Goal: Use online tool/utility: Utilize a website feature to perform a specific function

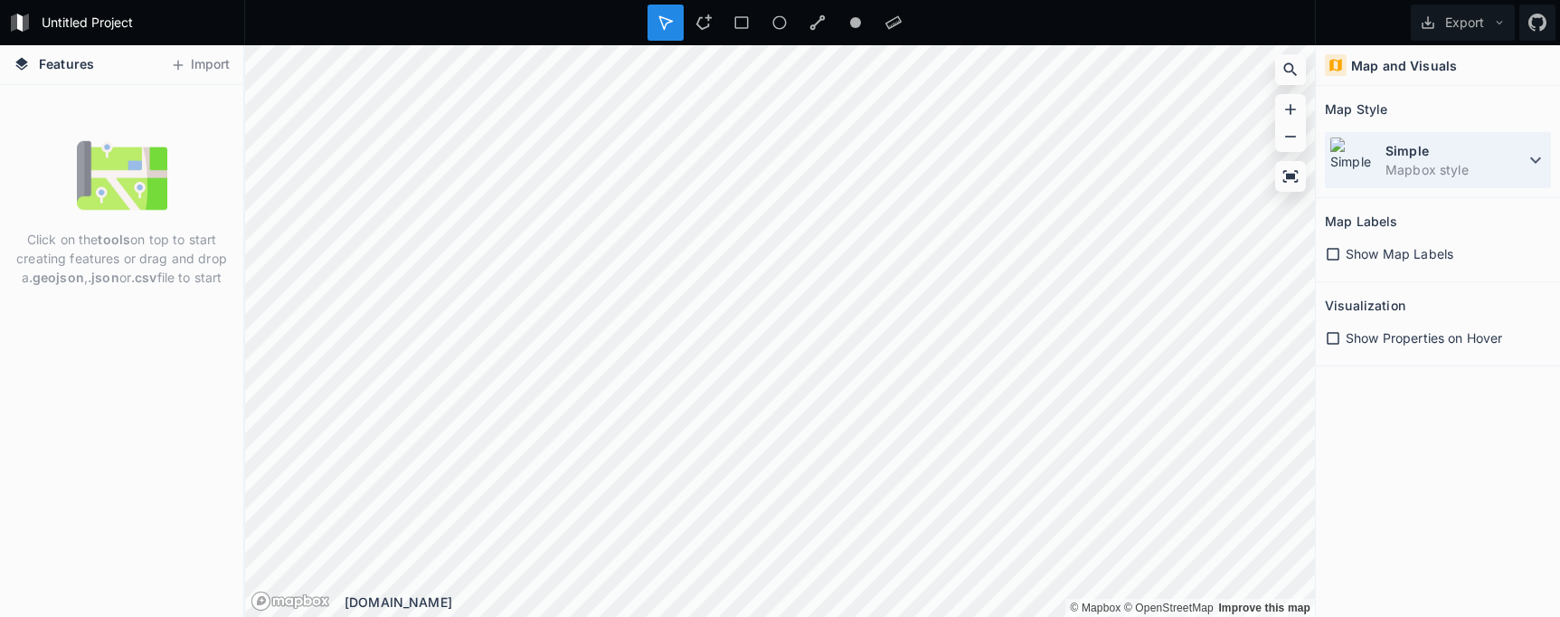
click at [1353, 167] on img at bounding box center [1352, 160] width 47 height 47
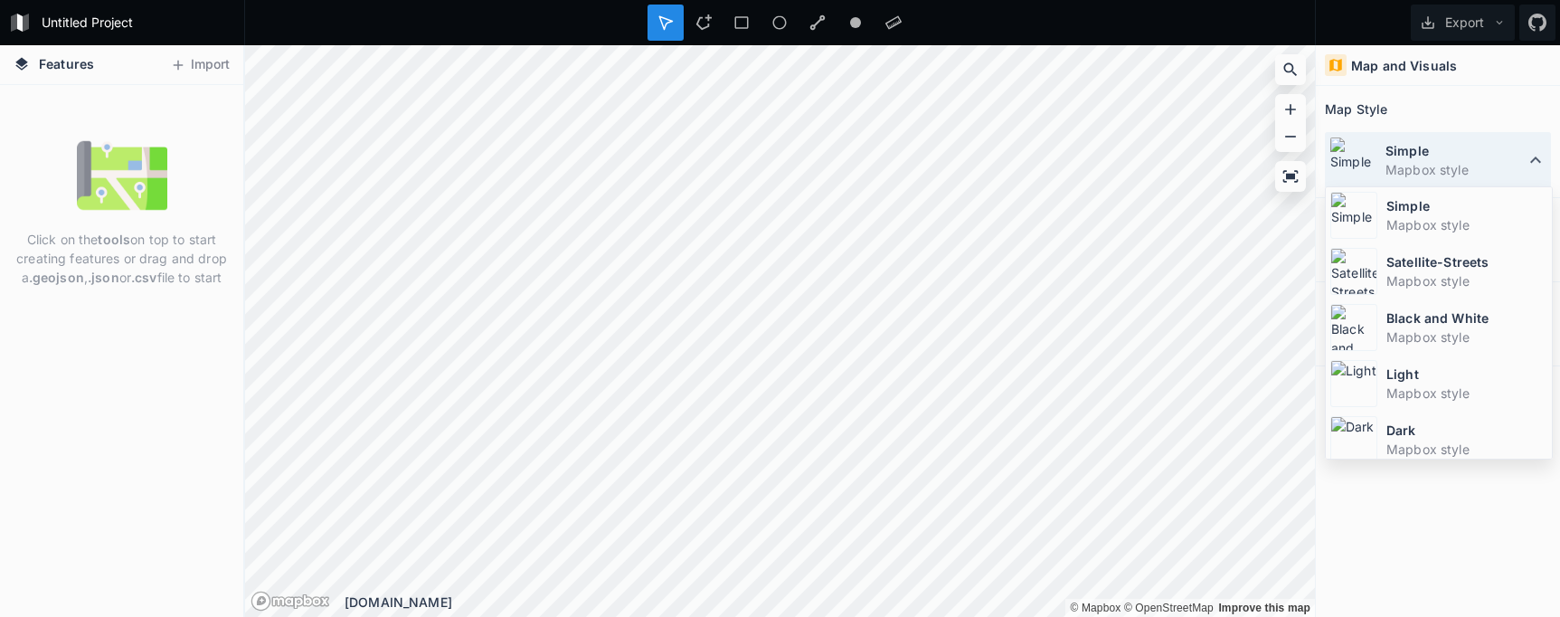
click at [1353, 167] on img at bounding box center [1352, 160] width 47 height 47
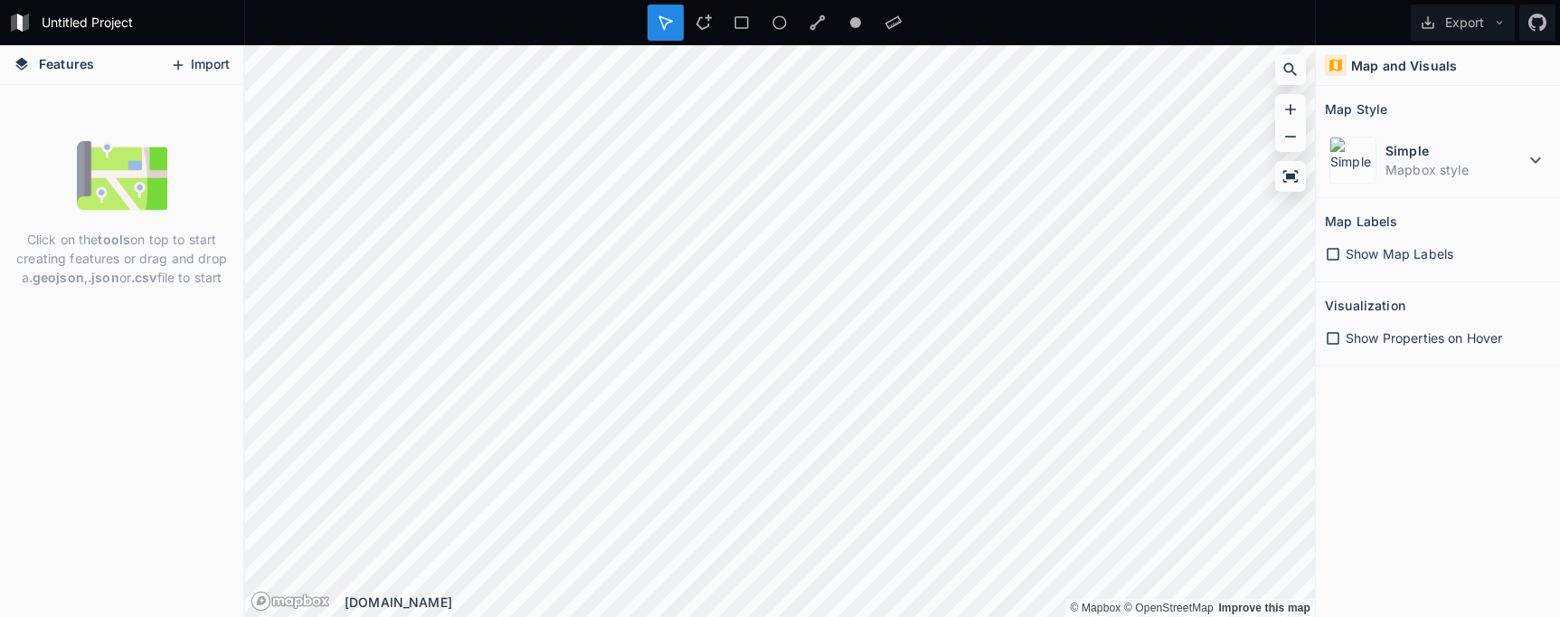
click at [213, 61] on button "Import" at bounding box center [200, 65] width 78 height 29
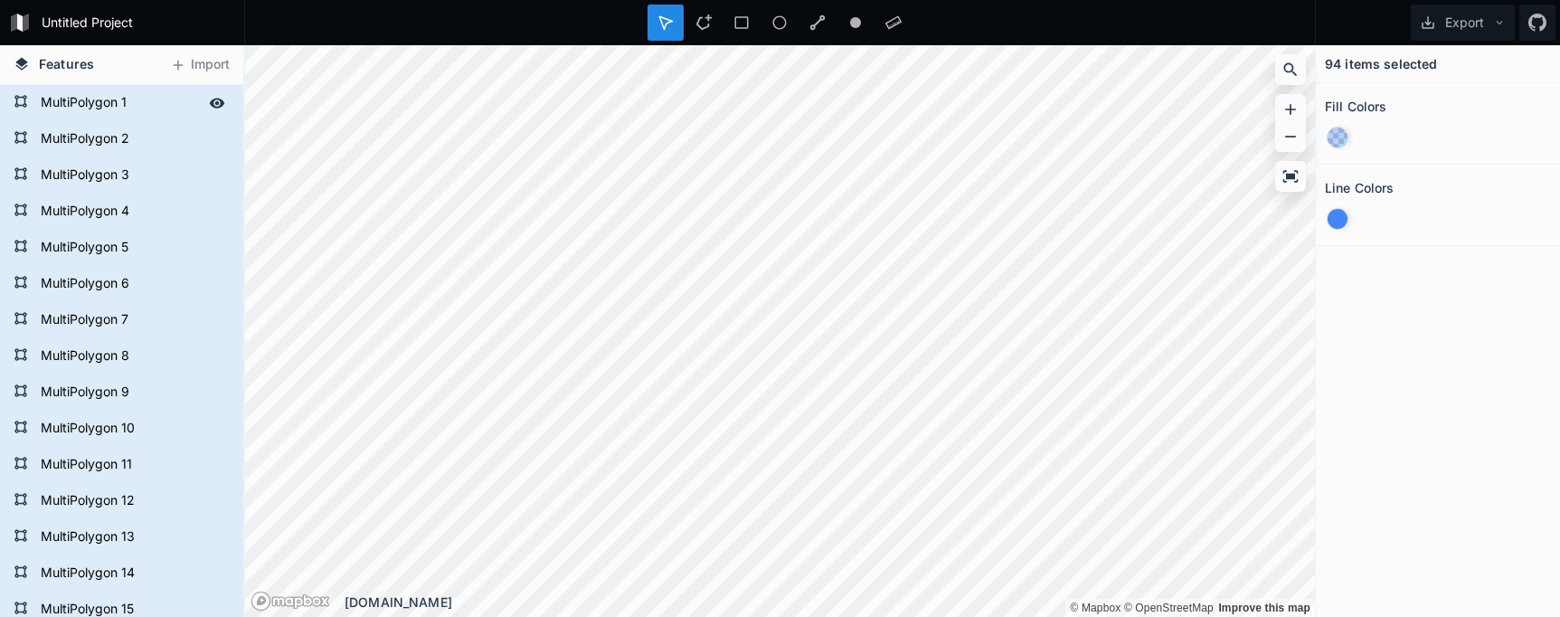
click at [102, 106] on form "MultiPolygon 1" at bounding box center [119, 103] width 169 height 27
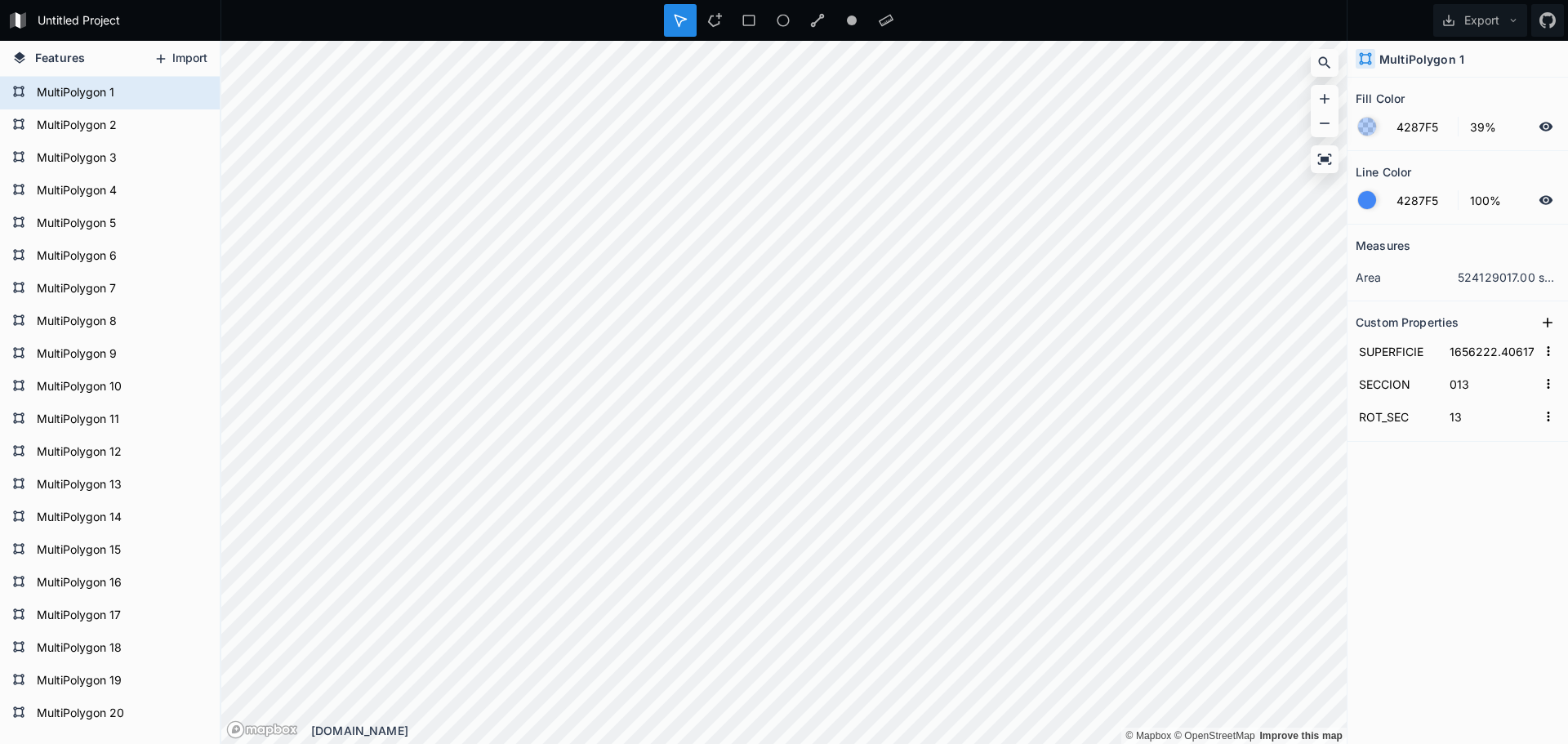
click at [178, 55] on button "Import" at bounding box center [181, 59] width 70 height 26
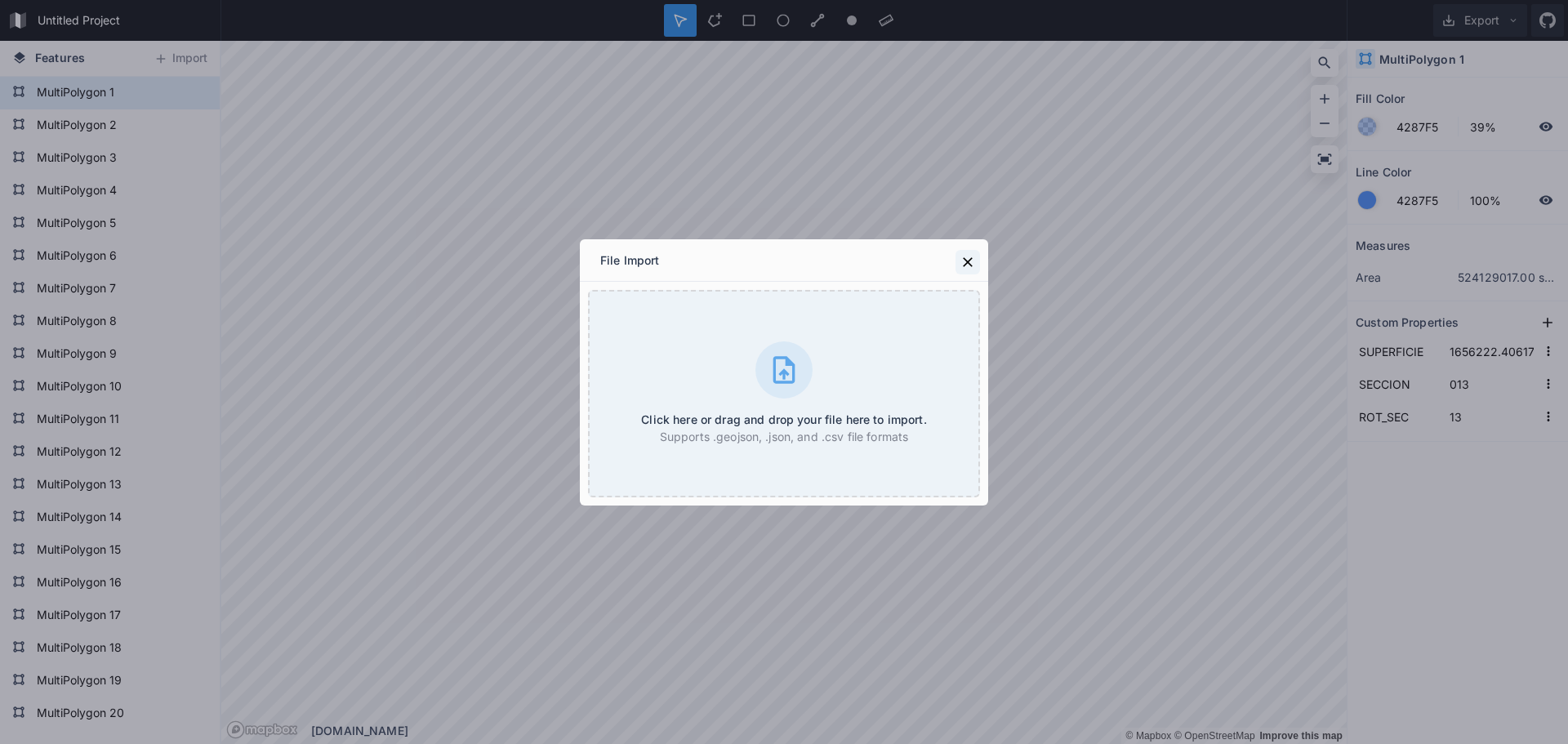
click at [969, 266] on icon at bounding box center [968, 262] width 16 height 16
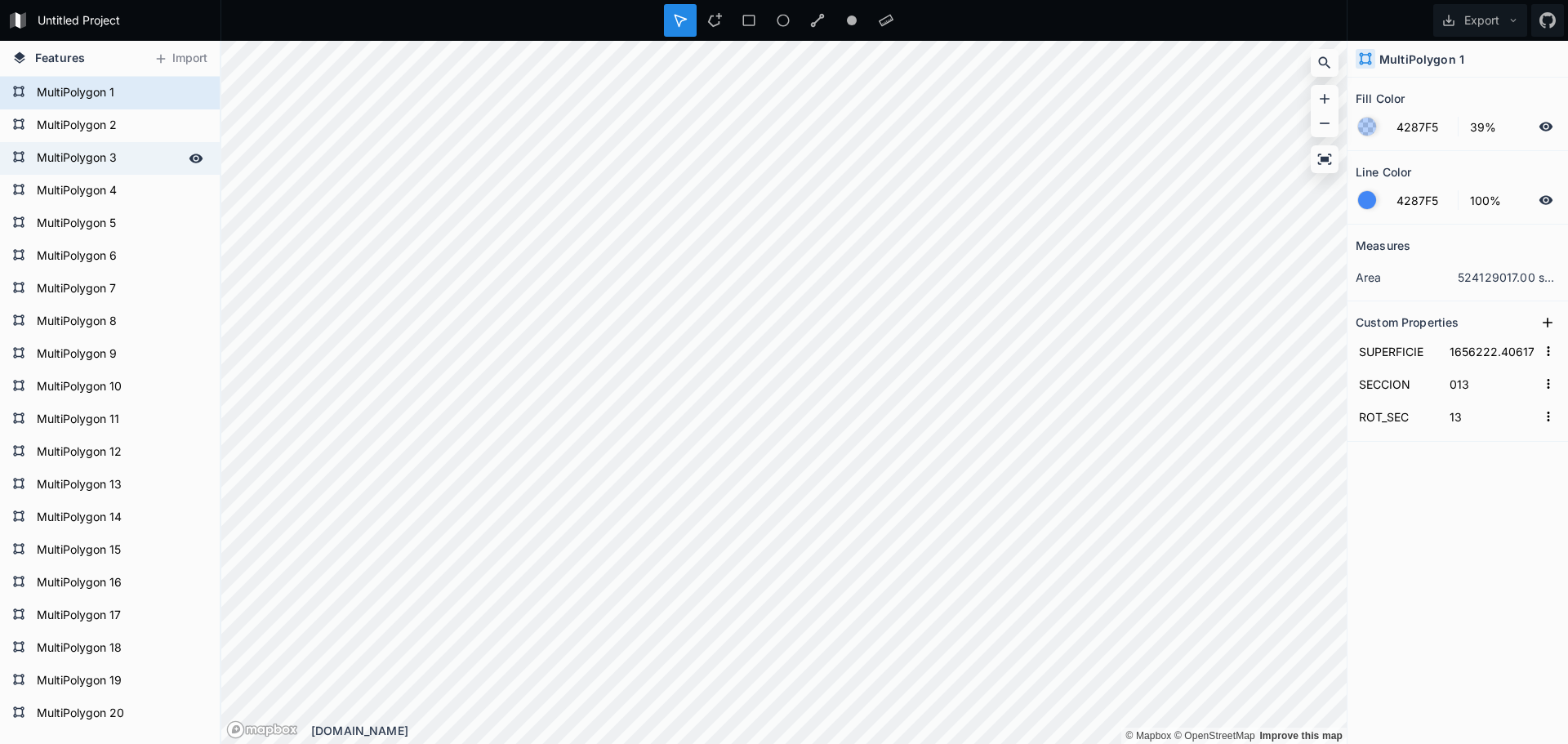
click at [57, 162] on form "MultiPolygon 3" at bounding box center [107, 158] width 153 height 24
type input "1406862.03492"
type input "030"
type input "30"
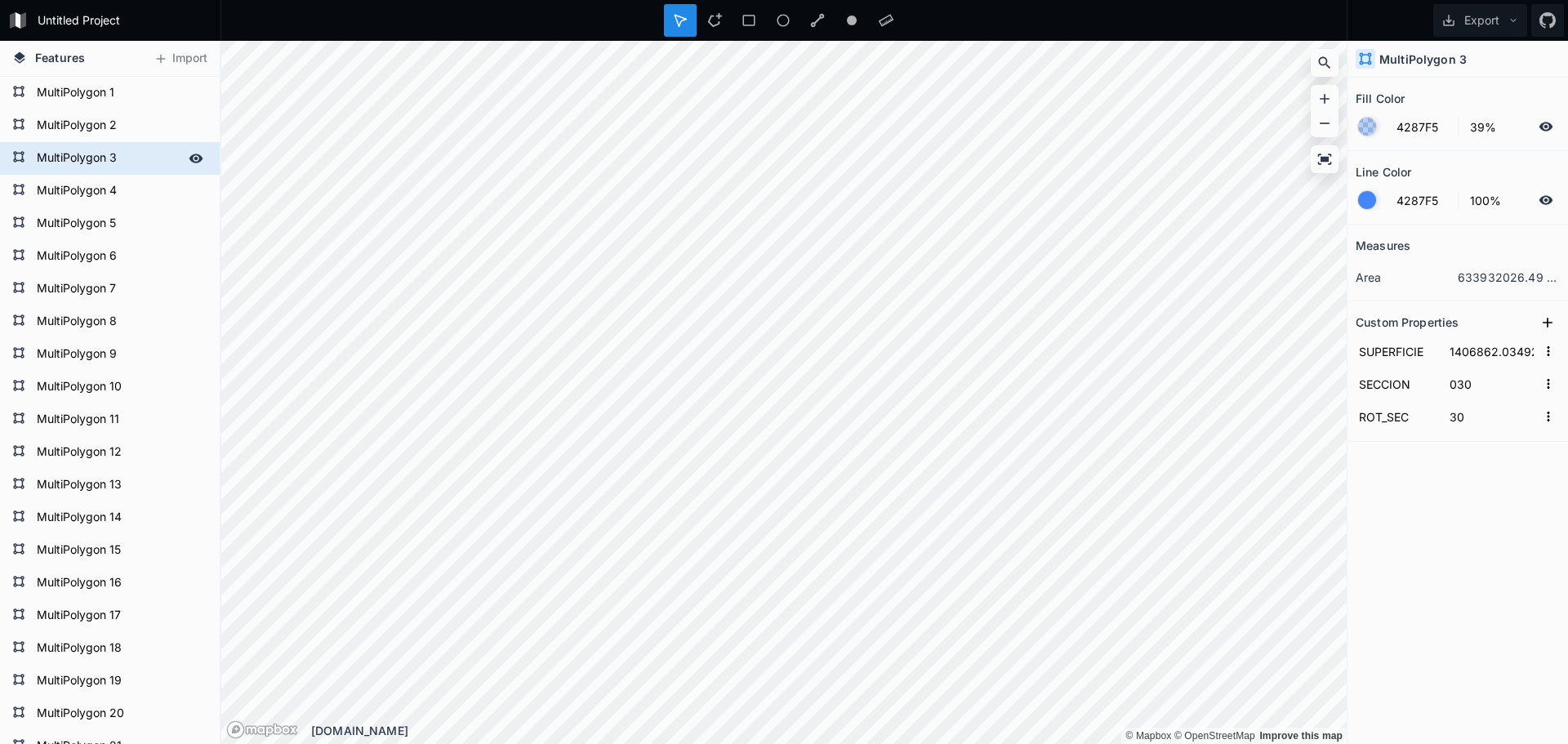
click at [190, 157] on icon at bounding box center [196, 158] width 14 height 9
click at [190, 157] on icon at bounding box center [196, 158] width 13 height 12
click at [90, 482] on form "MultiPolygon 13" at bounding box center [107, 485] width 153 height 24
type input "1696207.28417"
type input "031"
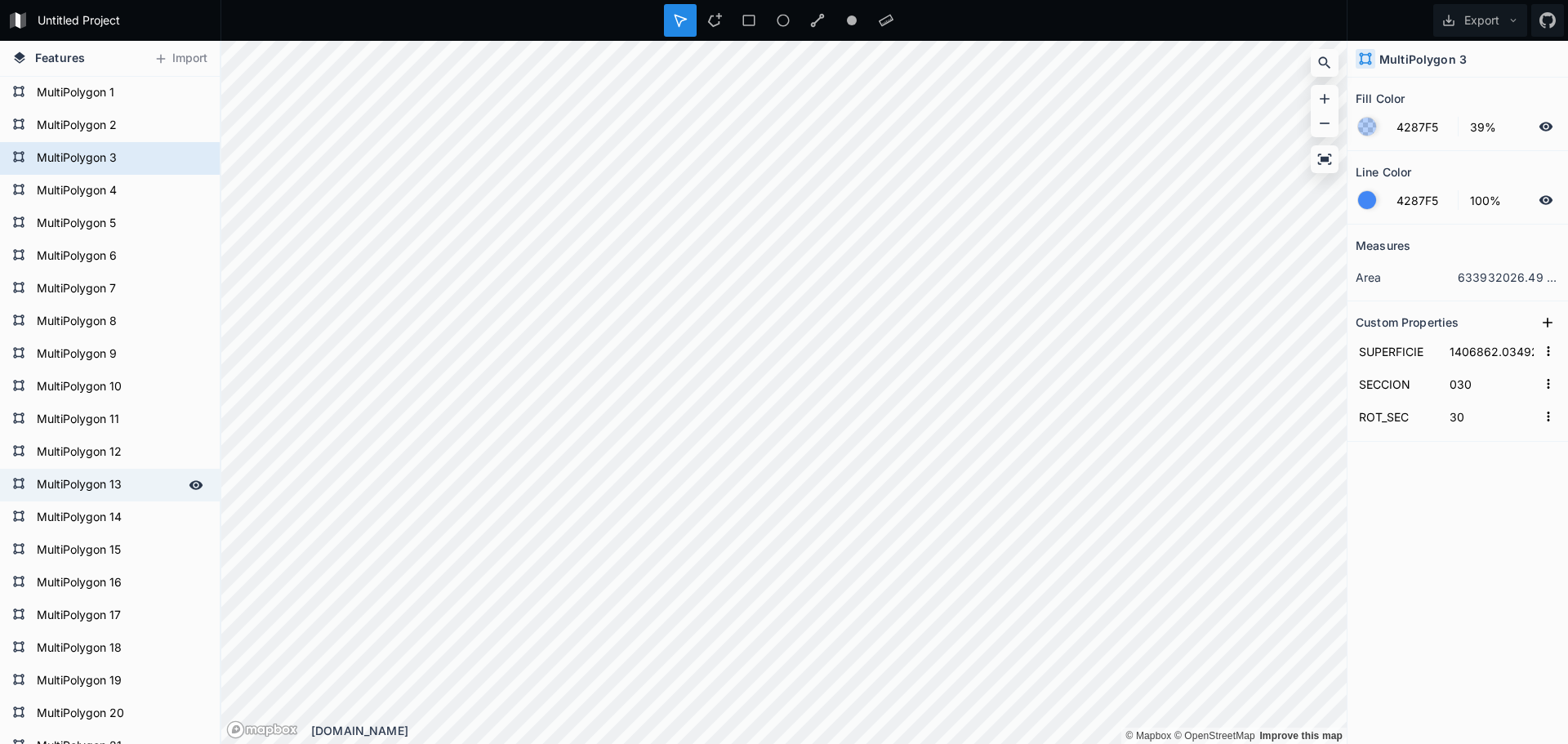
type input "31"
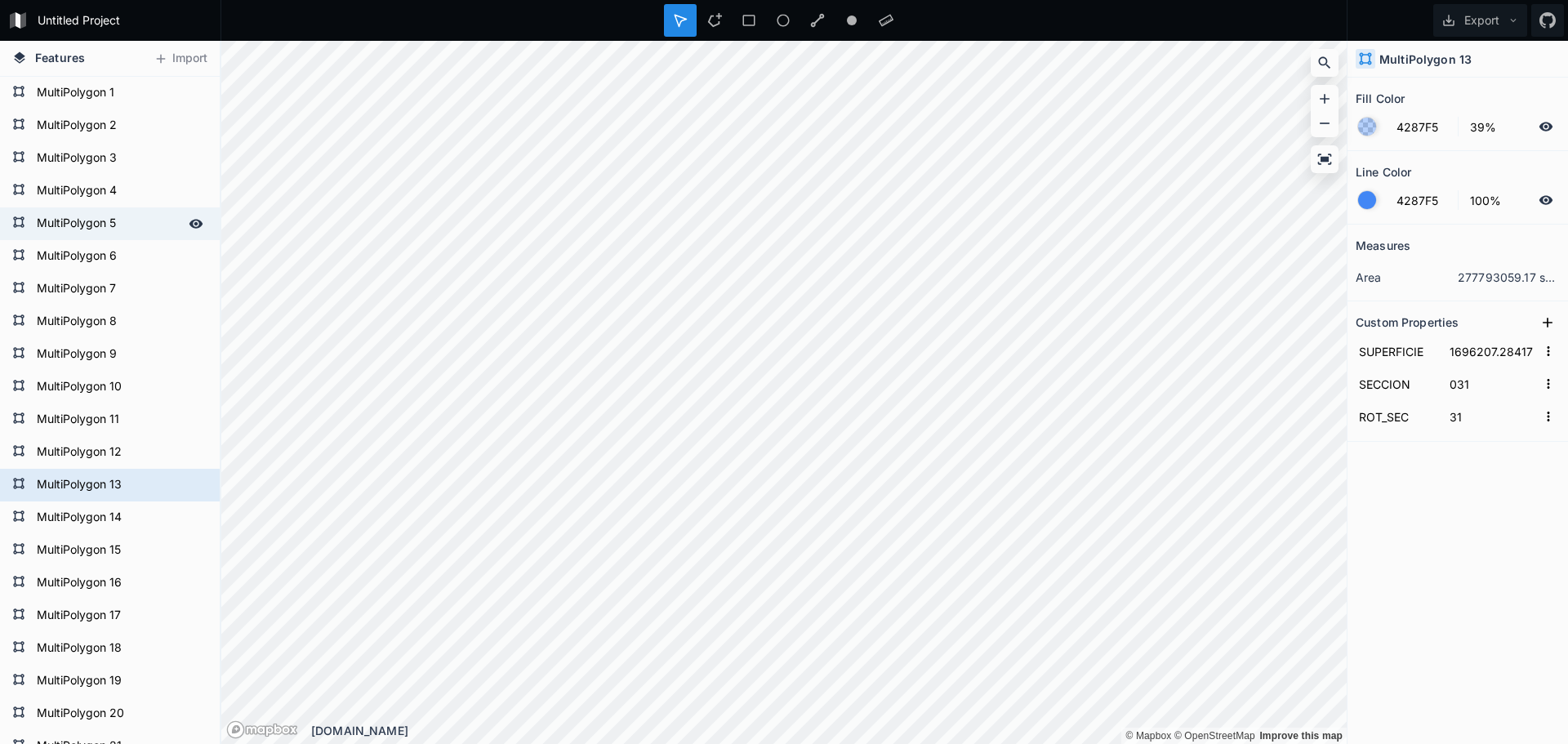
click at [64, 225] on form "MultiPolygon 5" at bounding box center [107, 223] width 153 height 24
type input "4404253.18247"
type input "021"
type input "21"
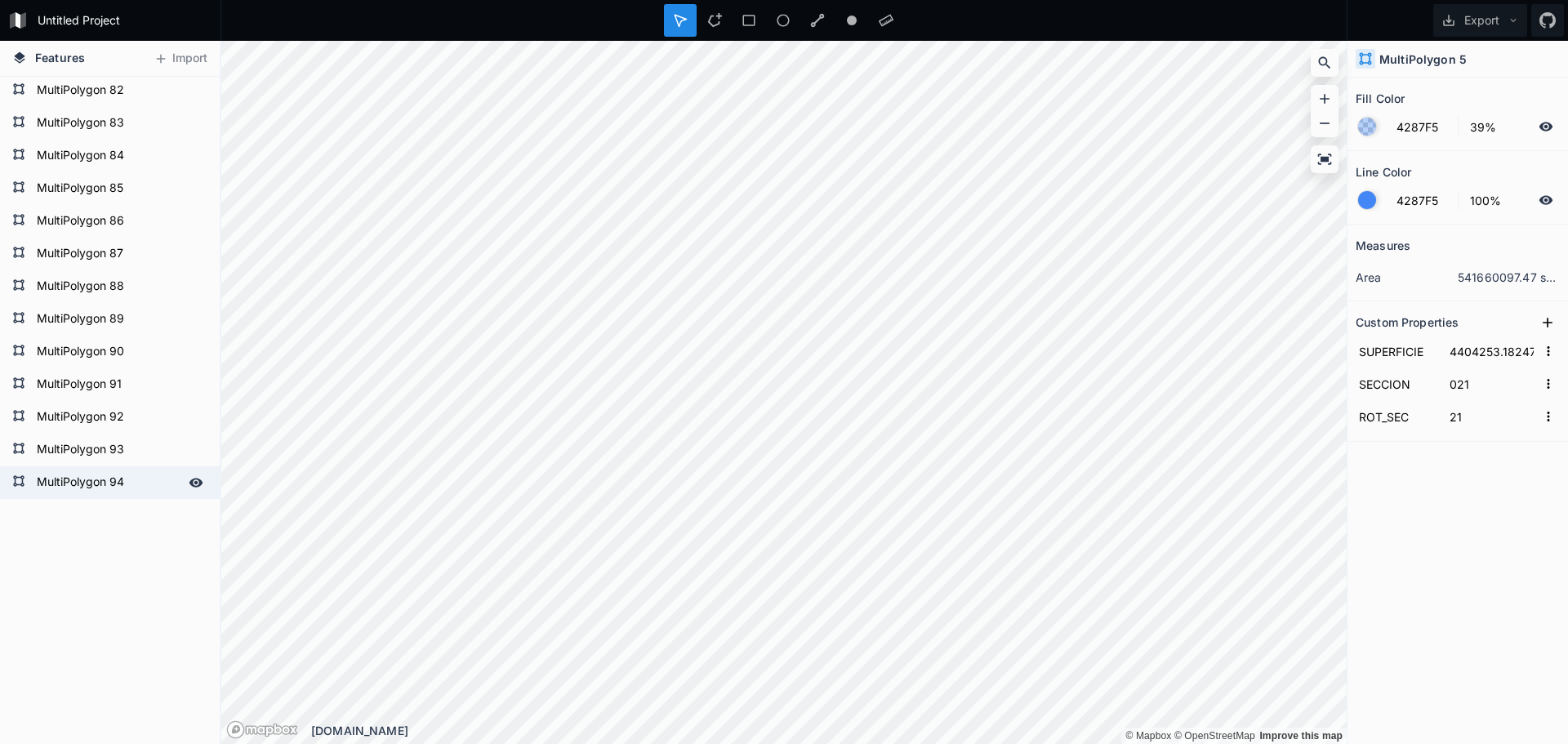
click at [37, 480] on form "MultiPolygon 94" at bounding box center [107, 482] width 153 height 24
type input "1051619.71844"
type input "022"
type input "22"
click at [22, 479] on icon at bounding box center [18, 480] width 11 height 11
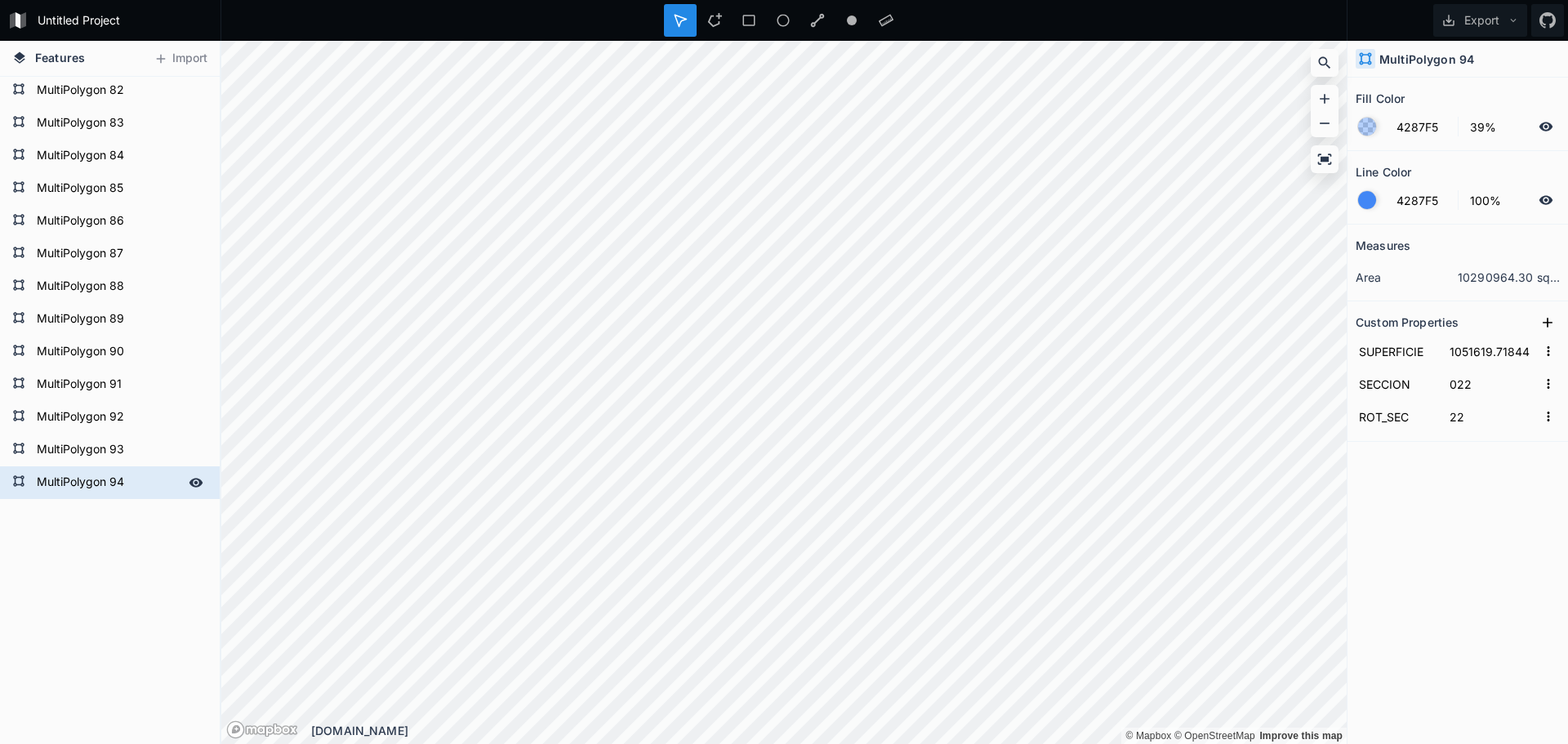
click at [190, 484] on icon at bounding box center [196, 482] width 14 height 9
click at [190, 483] on icon at bounding box center [196, 482] width 13 height 12
click at [1408, 22] on button "Export" at bounding box center [1480, 21] width 94 height 33
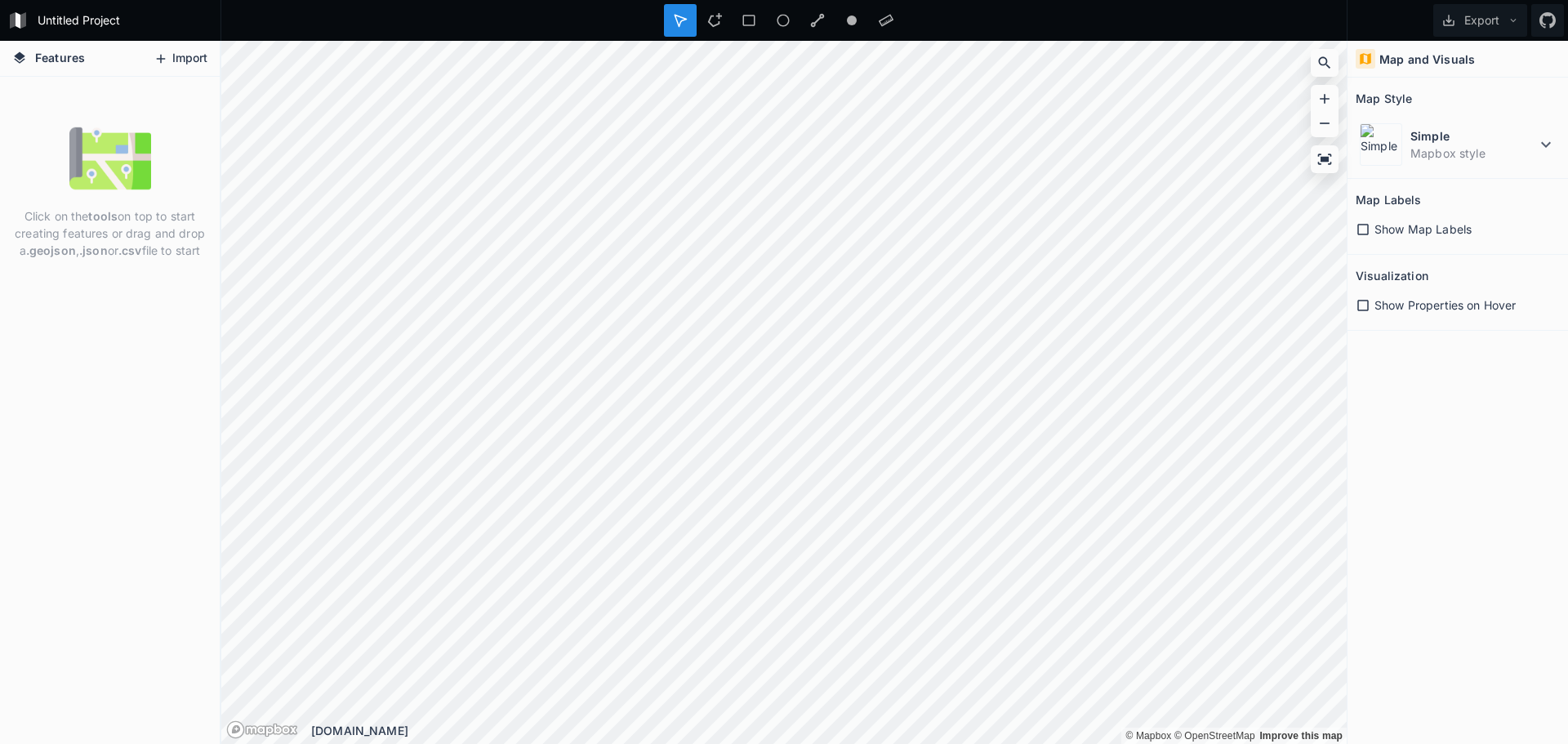
click at [188, 62] on button "Import" at bounding box center [181, 59] width 70 height 26
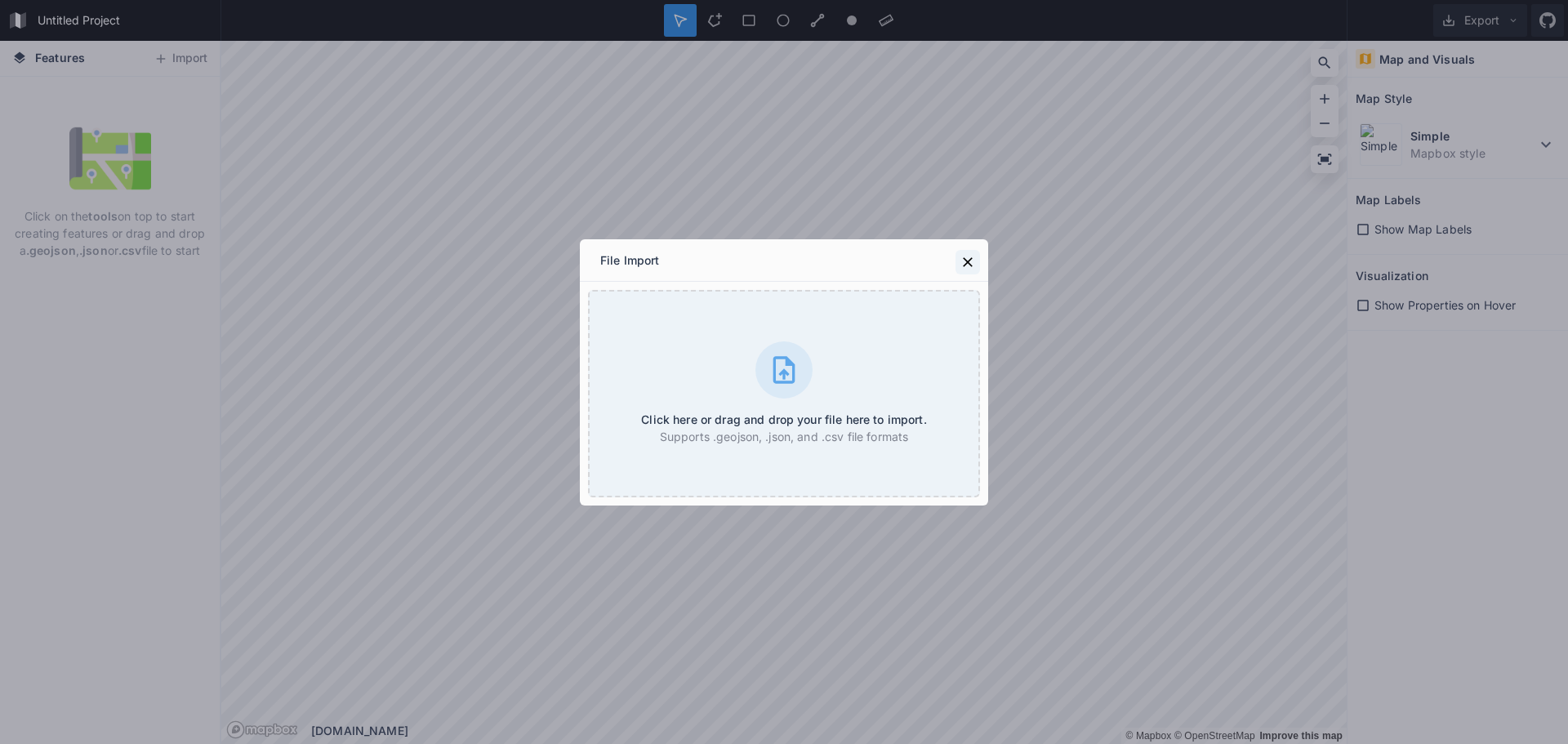
click at [968, 261] on icon at bounding box center [967, 262] width 10 height 10
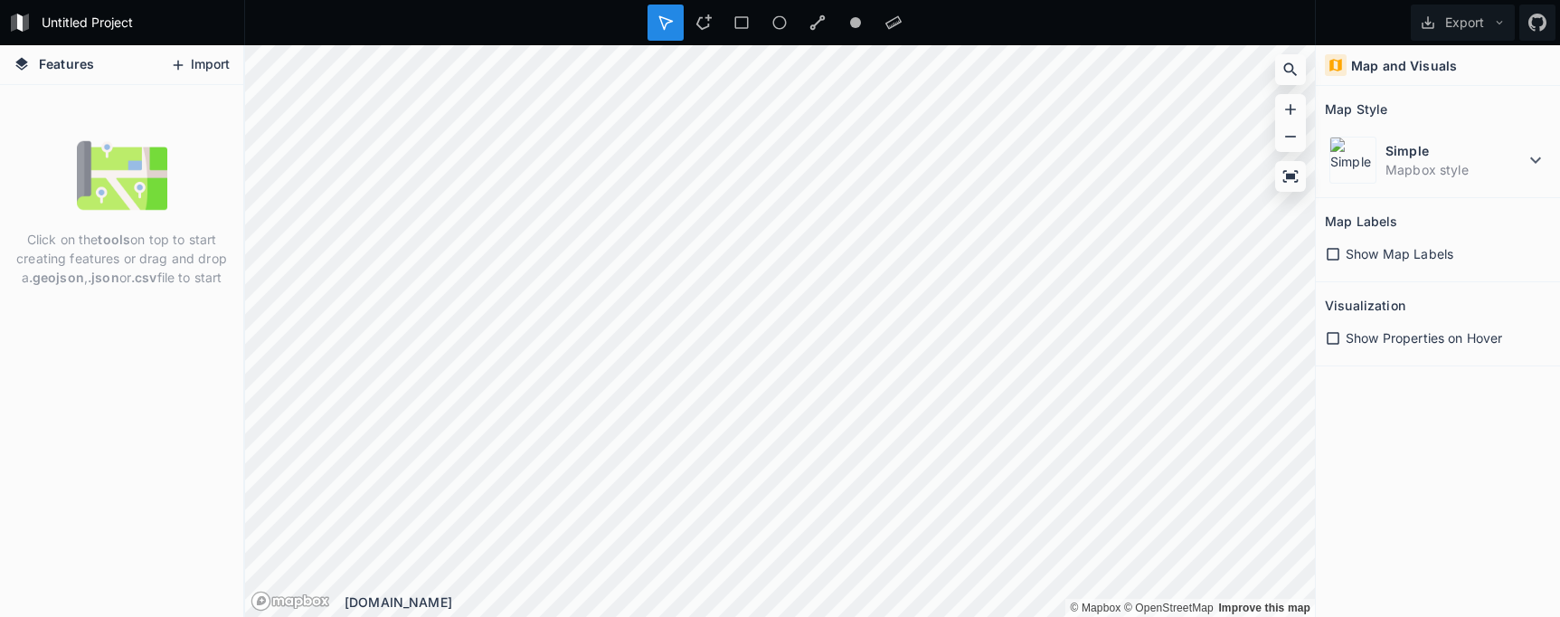
click at [217, 65] on button "Import" at bounding box center [200, 65] width 78 height 29
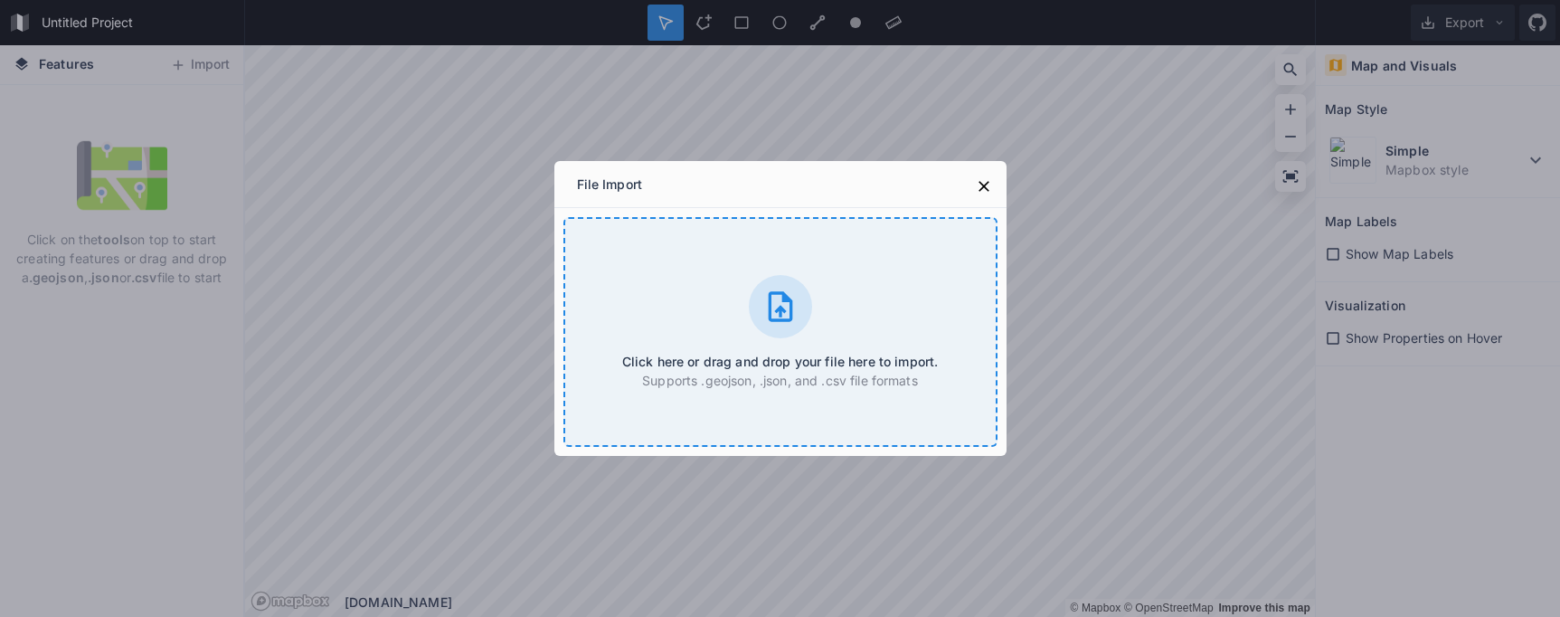
click at [772, 298] on icon at bounding box center [780, 306] width 36 height 36
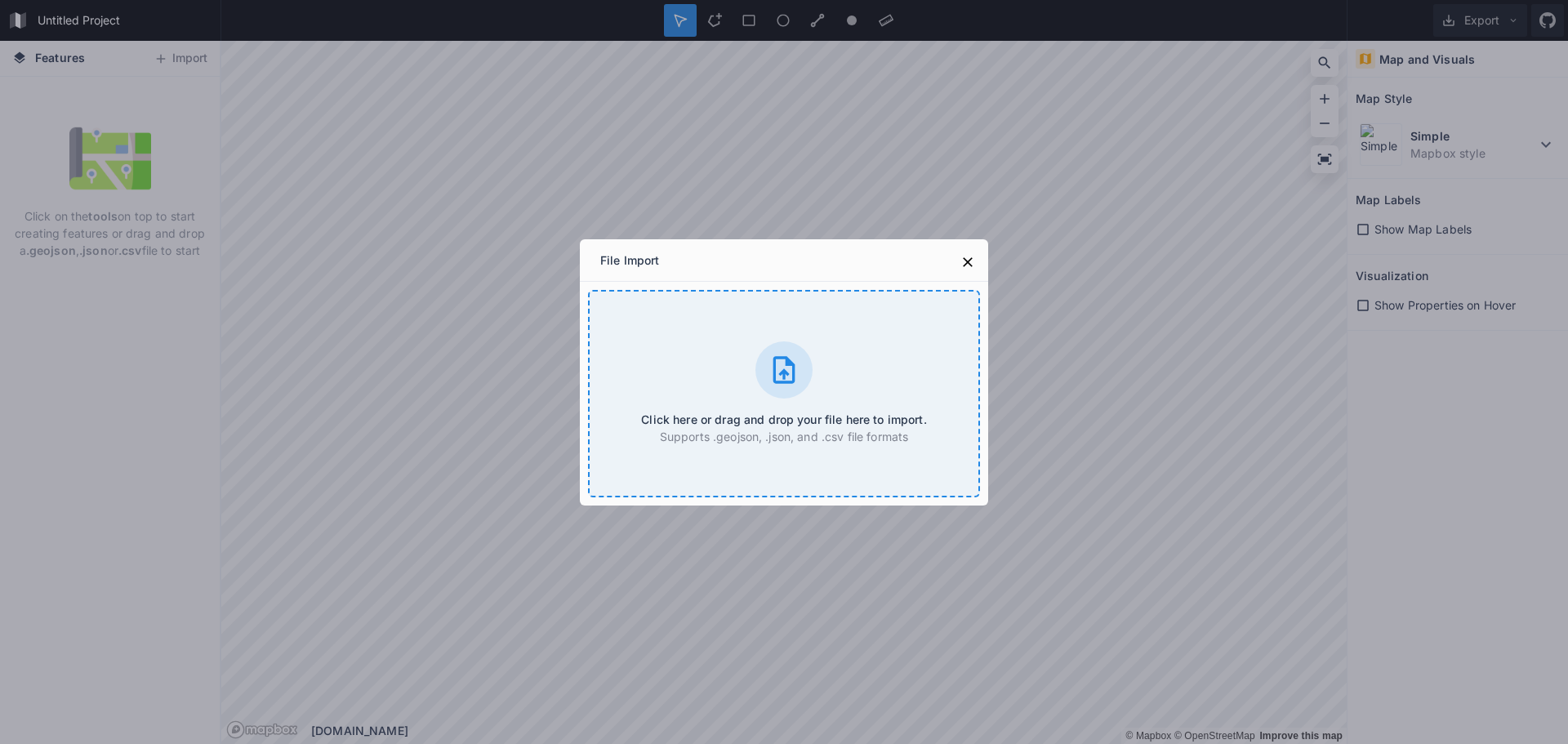
click at [779, 372] on icon at bounding box center [784, 370] width 33 height 33
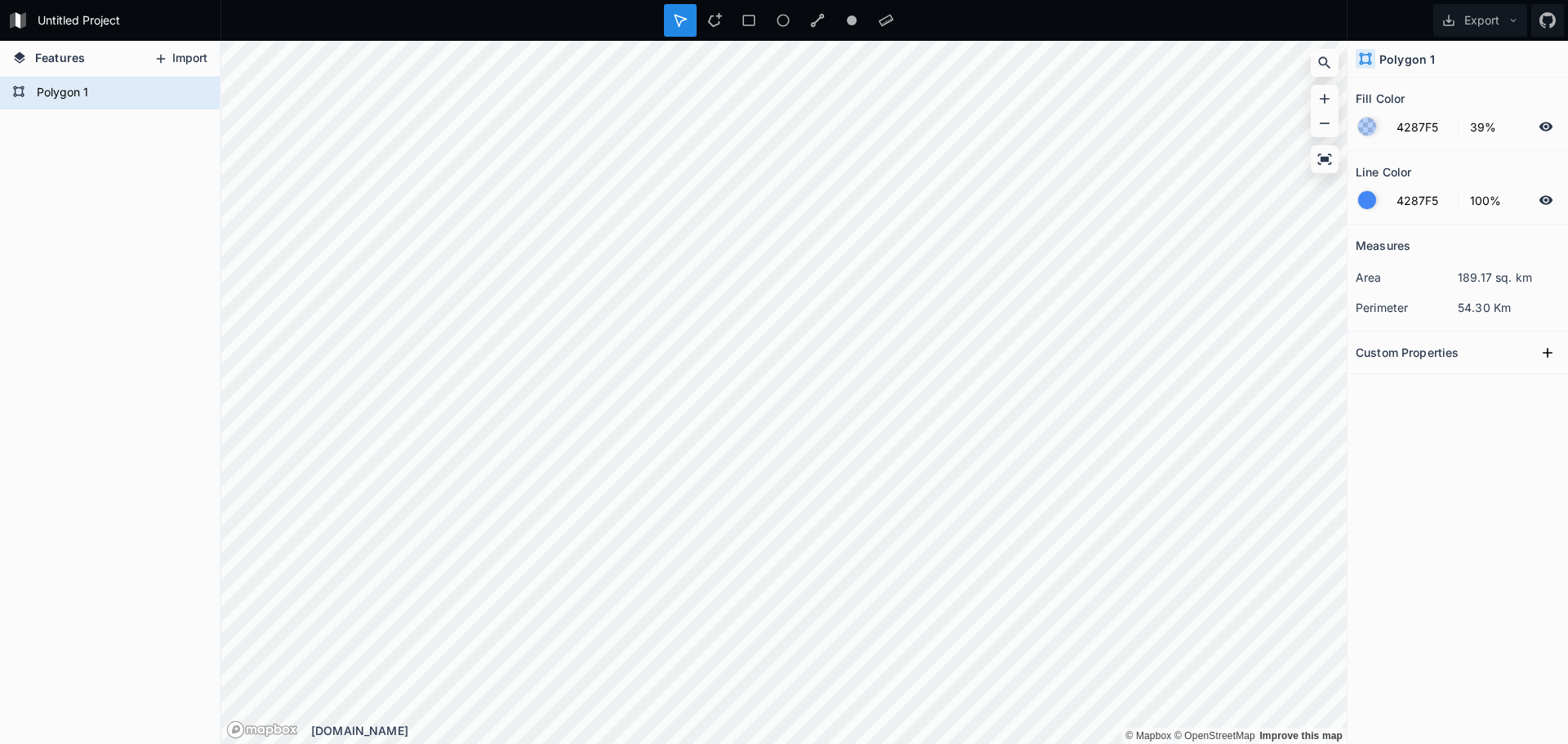
click at [191, 60] on button "Import" at bounding box center [181, 59] width 70 height 26
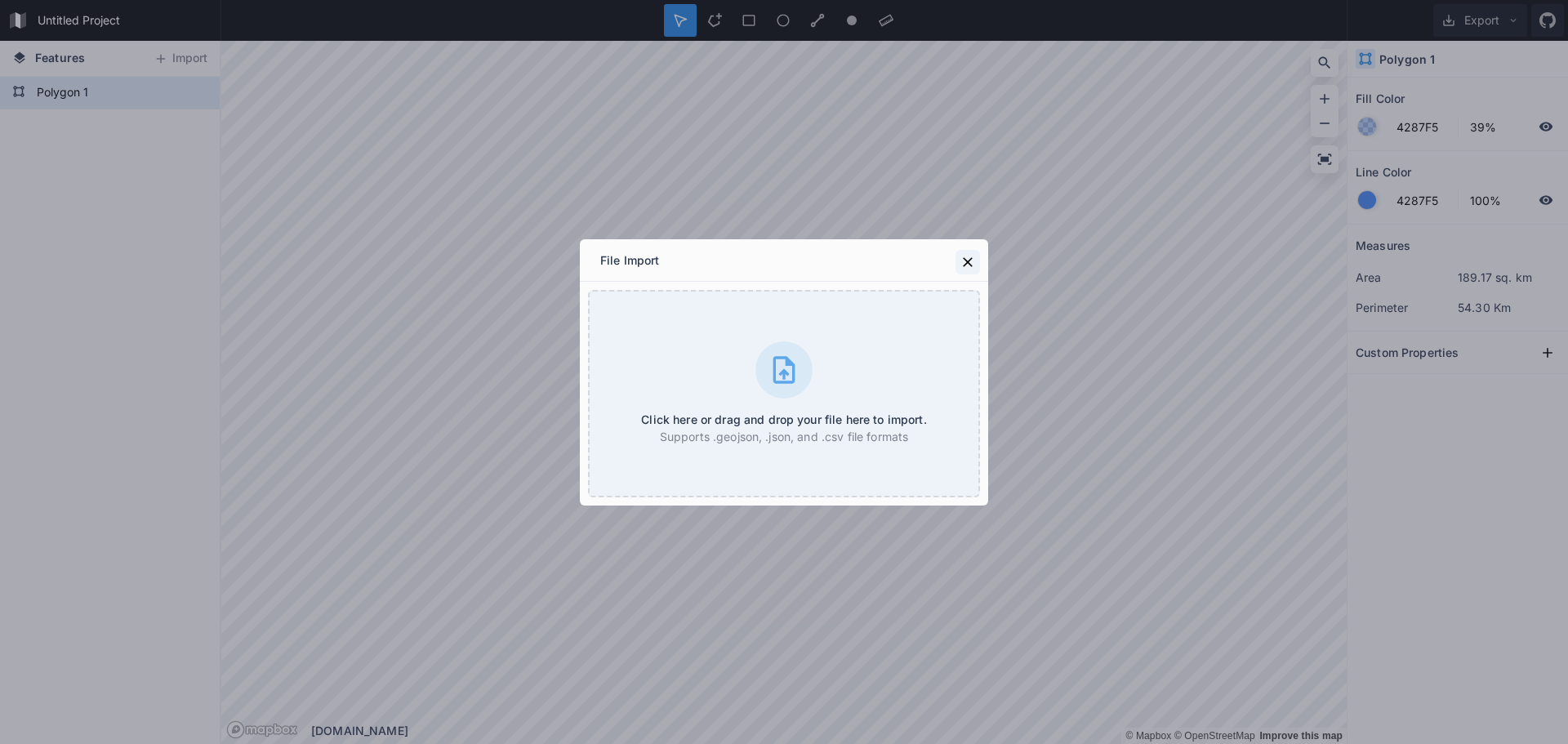
click at [975, 265] on icon at bounding box center [968, 262] width 16 height 16
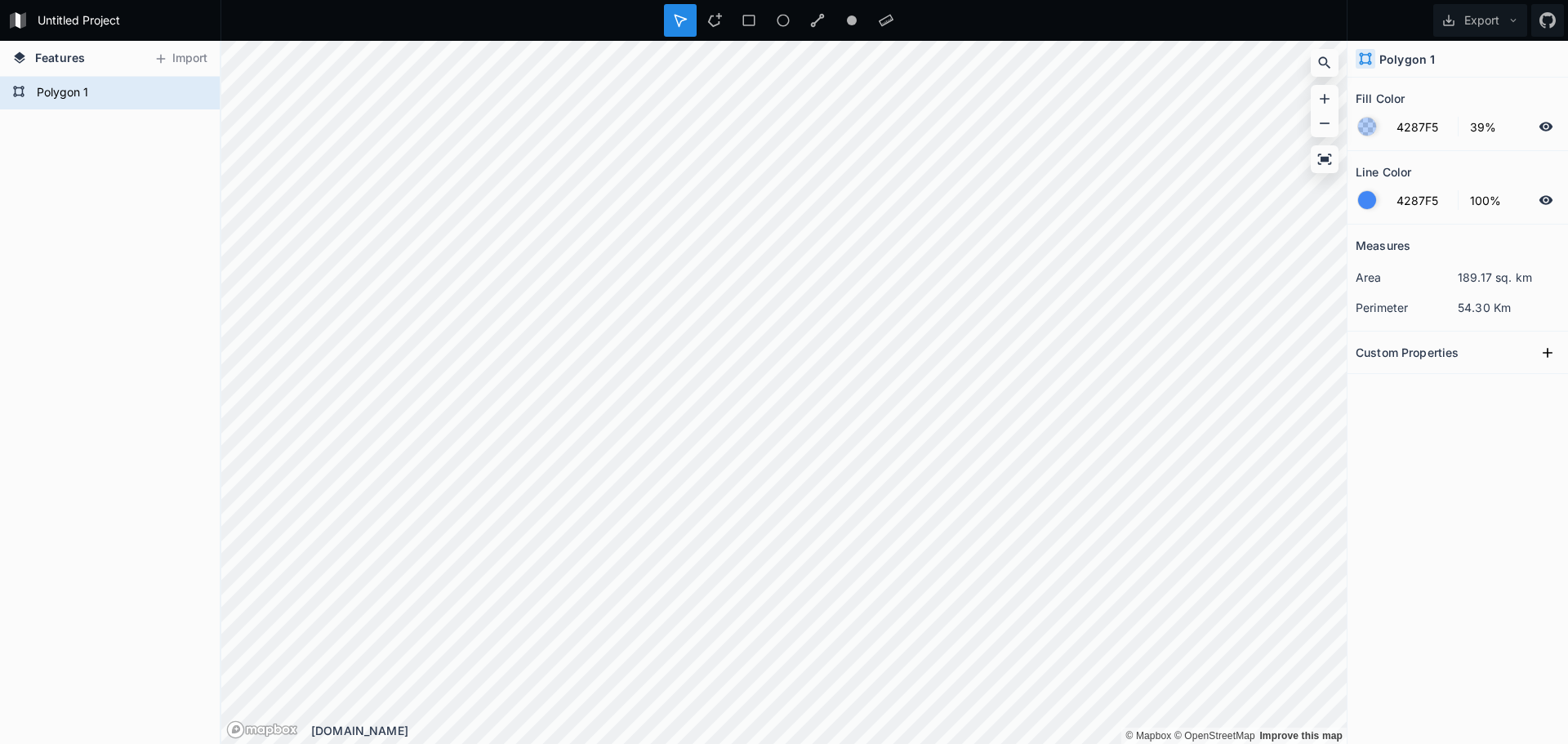
click at [41, 54] on span "Features" at bounding box center [60, 57] width 50 height 17
click at [22, 90] on icon at bounding box center [19, 91] width 13 height 13
click at [1314, 162] on div at bounding box center [1324, 159] width 24 height 24
click at [752, 23] on icon at bounding box center [749, 20] width 14 height 14
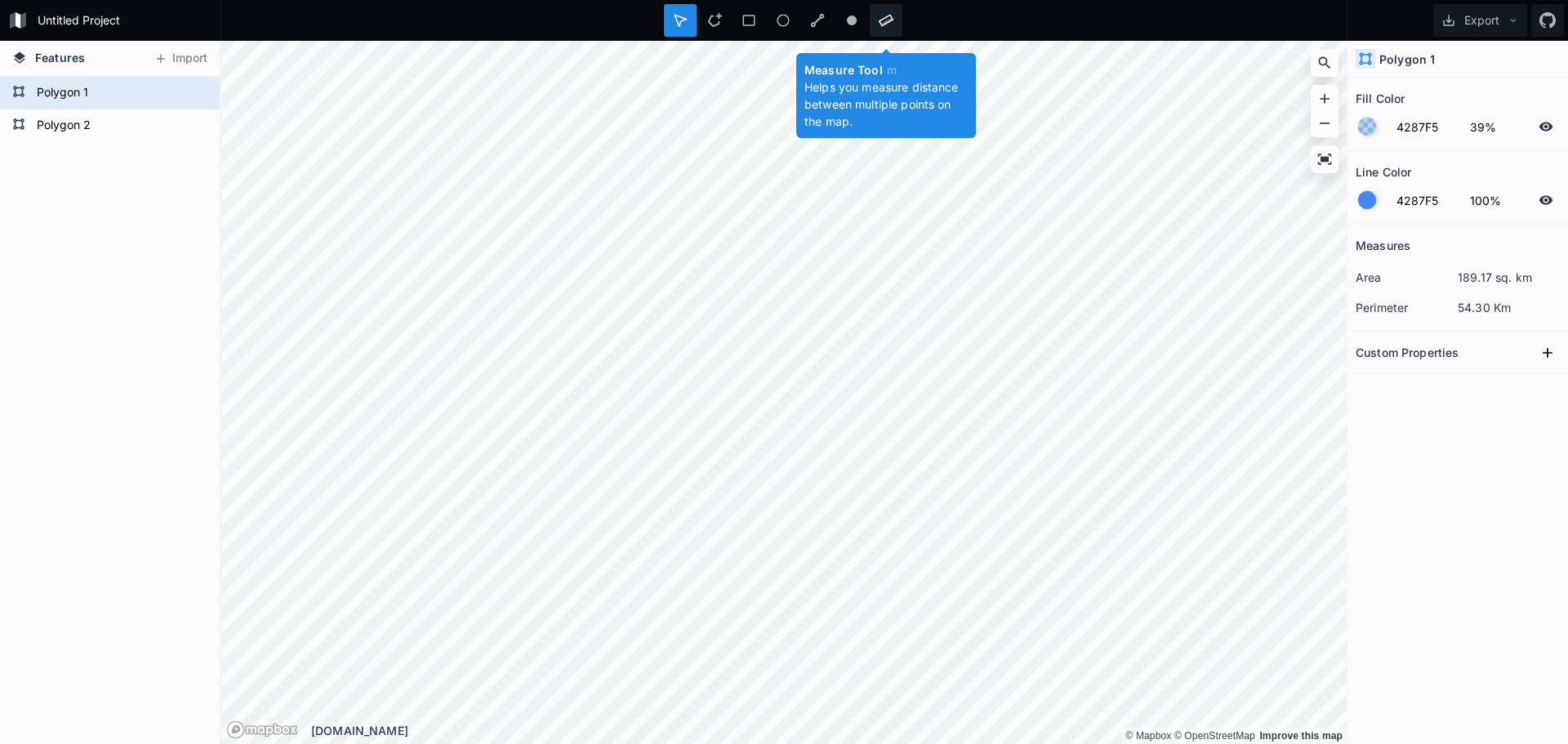
click at [886, 21] on icon at bounding box center [886, 21] width 14 height 13
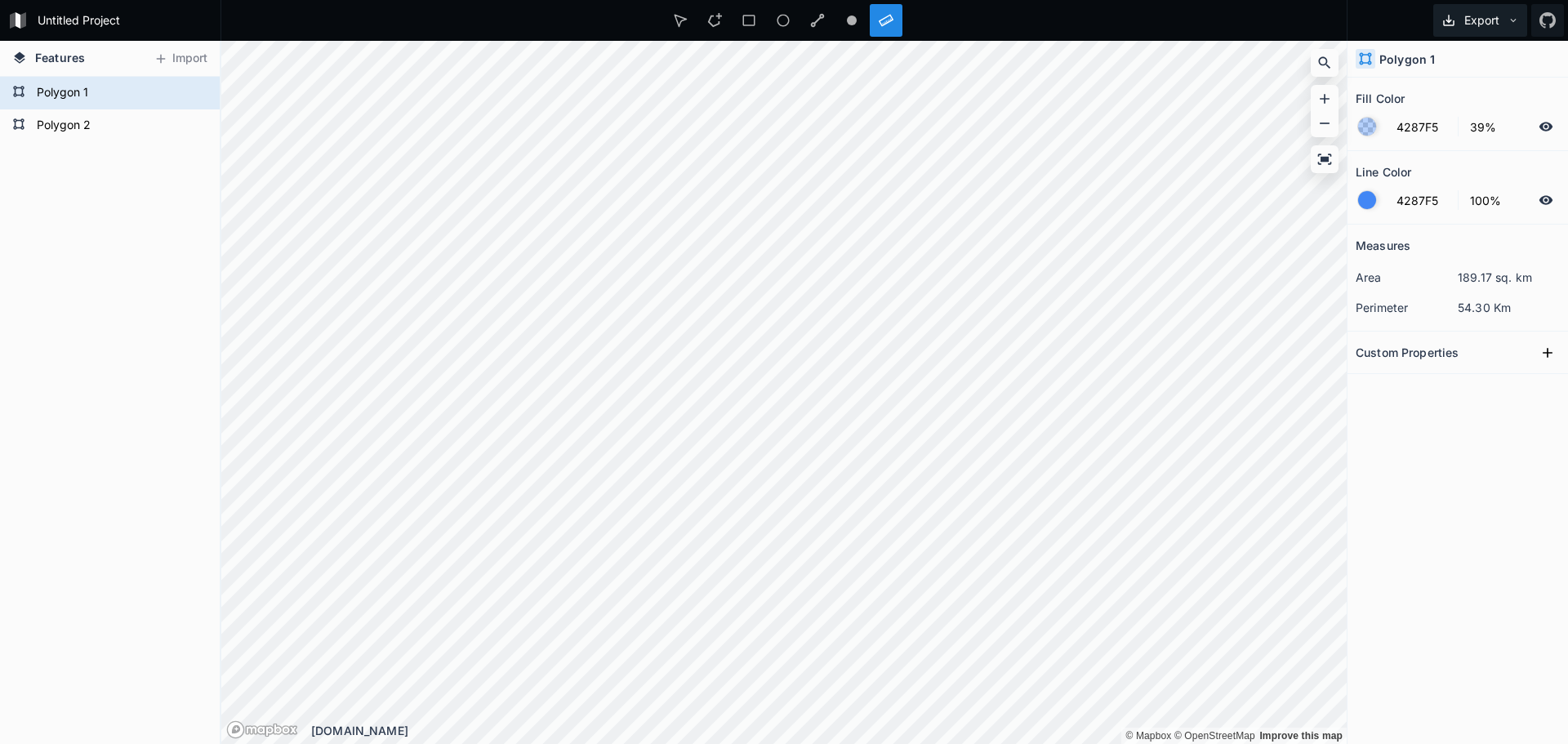
click at [1480, 24] on button "Export" at bounding box center [1480, 21] width 94 height 33
